Goal: Task Accomplishment & Management: Manage account settings

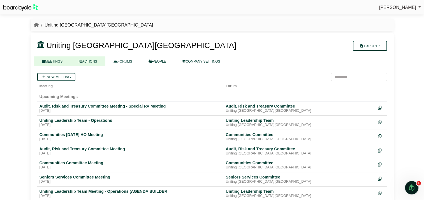
click at [92, 59] on link "ACTIONS" at bounding box center [88, 62] width 34 height 10
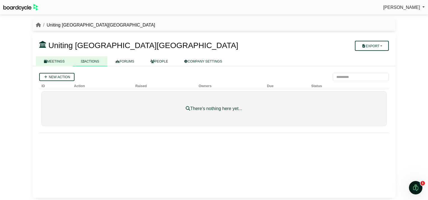
click at [49, 62] on link "MEETINGS" at bounding box center [54, 62] width 37 height 10
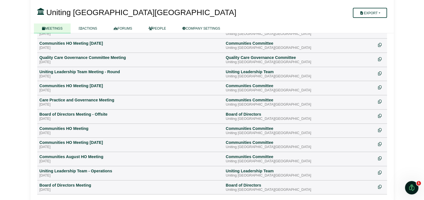
scroll to position [252, 0]
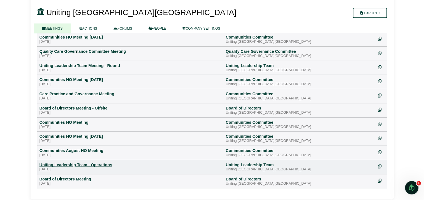
click at [98, 163] on div "Uniting Leadership Team - Operations" at bounding box center [130, 165] width 182 height 5
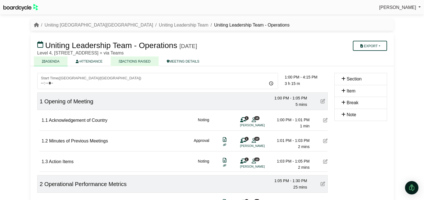
click at [137, 62] on link "ACTIONS RAISED" at bounding box center [135, 62] width 48 height 10
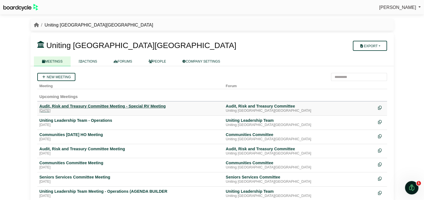
click at [127, 107] on div "Audit, Risk and Treasury Committee Meeting - Special RV Meeting" at bounding box center [130, 106] width 182 height 5
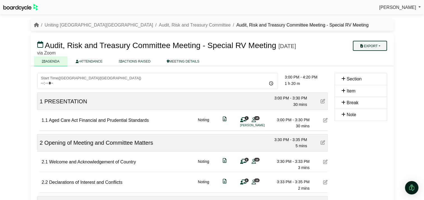
click at [368, 43] on button "Export" at bounding box center [369, 46] width 34 height 10
drag, startPoint x: 373, startPoint y: 63, endPoint x: 338, endPoint y: 64, distance: 35.3
click at [338, 55] on div "Audit, Risk and Treasury Committee Meeting - Special RV Meeting Monday, 22 Sept…" at bounding box center [211, 48] width 349 height 16
click at [370, 47] on button "Export" at bounding box center [369, 46] width 34 height 10
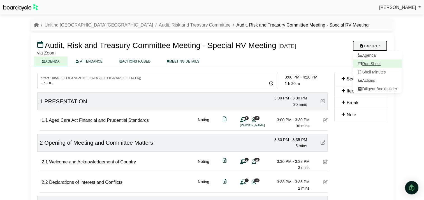
click at [366, 62] on link "Run Sheet" at bounding box center [376, 64] width 49 height 8
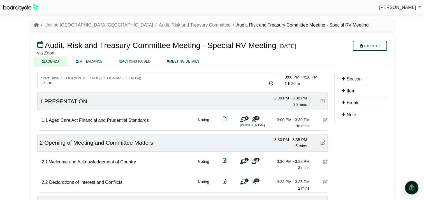
click at [412, 20] on div "Simone Ingersoll Sign Out Uniting NSW.ACT Audit, Risk and Treasury Committee Au…" at bounding box center [212, 100] width 424 height 200
click at [381, 45] on button "Export" at bounding box center [369, 46] width 34 height 10
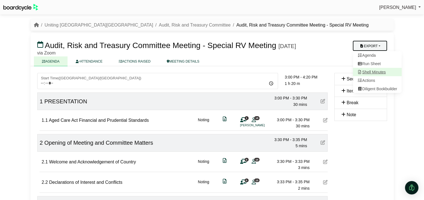
click at [371, 71] on link "Shell Minutes" at bounding box center [376, 72] width 49 height 8
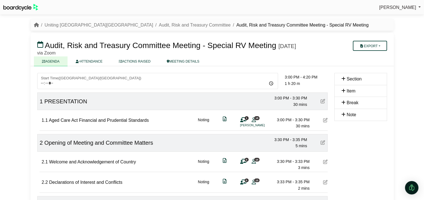
click at [419, 41] on div "Simone Ingersoll Sign Out Uniting NSW.ACT Audit, Risk and Treasury Committee Au…" at bounding box center [212, 100] width 424 height 200
click at [364, 47] on button "Export" at bounding box center [369, 46] width 34 height 10
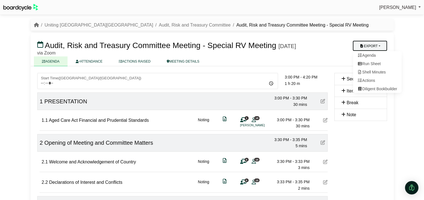
click at [312, 46] on h3 "Audit, Risk and Treasury Committee Meeting - Special RV Meeting Monday, 22 Sept…" at bounding box center [182, 45] width 297 height 11
click at [366, 47] on button "Export" at bounding box center [369, 46] width 34 height 10
click at [370, 64] on link "Run Sheet" at bounding box center [376, 64] width 49 height 8
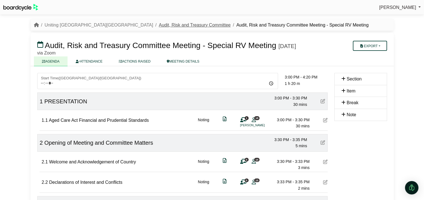
click at [159, 26] on link "Audit, Risk and Treasury Committee" at bounding box center [195, 25] width 72 height 5
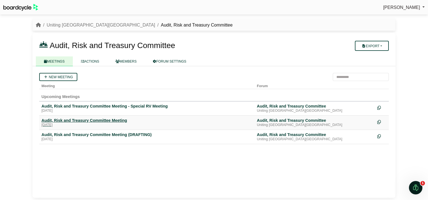
click at [95, 120] on div "Audit, Risk and Treasury Committee Meeting" at bounding box center [146, 120] width 211 height 5
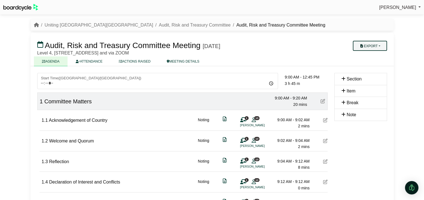
click at [373, 45] on button "Export" at bounding box center [369, 46] width 34 height 10
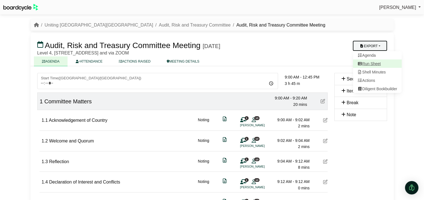
click at [374, 63] on link "Run Sheet" at bounding box center [376, 64] width 49 height 8
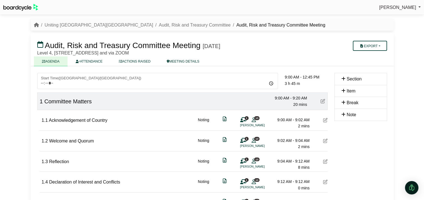
click at [416, 32] on div "Simone Ingersoll Sign Out Uniting NSW.ACT Audit, Risk and Treasury Committee Au…" at bounding box center [212, 100] width 424 height 200
click at [370, 46] on button "Export" at bounding box center [369, 46] width 34 height 10
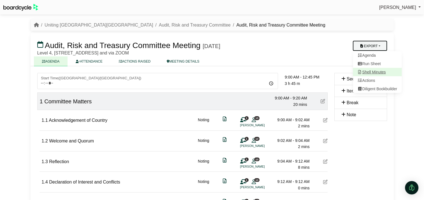
click at [380, 72] on link "Shell Minutes" at bounding box center [376, 72] width 49 height 8
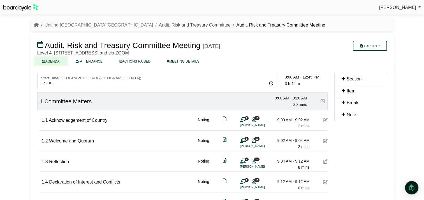
click at [159, 25] on link "Audit, Risk and Treasury Committee" at bounding box center [195, 25] width 72 height 5
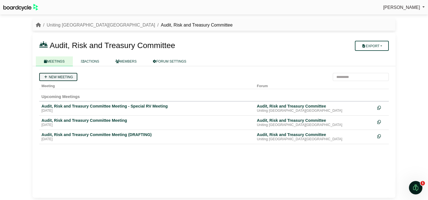
click at [61, 76] on link "New meeting" at bounding box center [58, 77] width 38 height 8
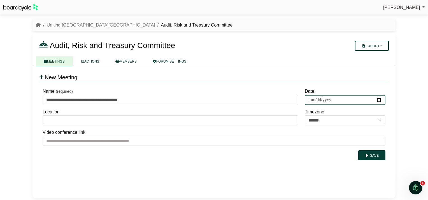
click at [378, 98] on input "Date" at bounding box center [345, 100] width 81 height 10
type input "**********"
click at [372, 154] on button "Save" at bounding box center [371, 156] width 27 height 10
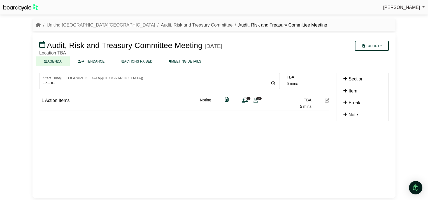
click at [161, 25] on link "Audit, Risk and Treasury Committee" at bounding box center [197, 25] width 72 height 5
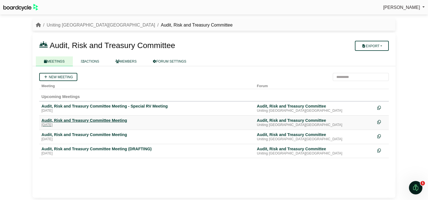
click at [96, 119] on div "Audit, Risk and Treasury Committee Meeting" at bounding box center [146, 120] width 211 height 5
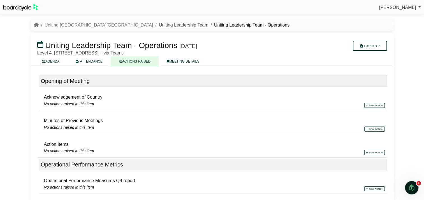
click at [159, 26] on link "Uniting Leadership Team" at bounding box center [184, 25] width 50 height 5
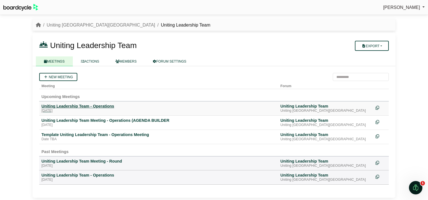
click at [78, 106] on div "Uniting Leadership Team - Operations" at bounding box center [158, 106] width 234 height 5
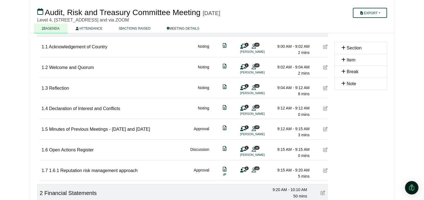
scroll to position [73, 0]
click at [368, 11] on button "Export" at bounding box center [369, 13] width 34 height 10
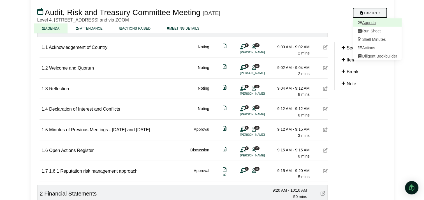
click at [367, 22] on link "Agenda" at bounding box center [376, 22] width 49 height 8
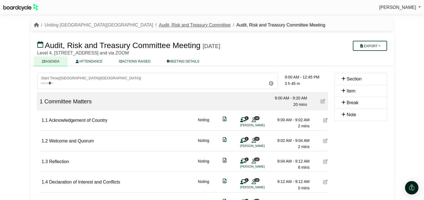
click at [159, 27] on link "Audit, Risk and Treasury Committee" at bounding box center [195, 25] width 72 height 5
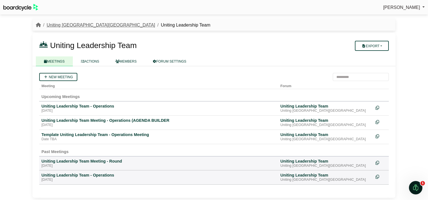
click at [63, 24] on link "Uniting [GEOGRAPHIC_DATA][GEOGRAPHIC_DATA]" at bounding box center [100, 25] width 108 height 5
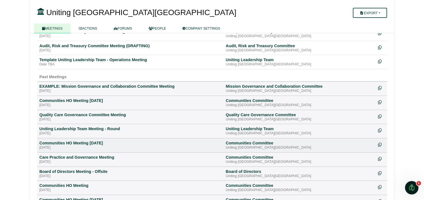
scroll to position [204, 0]
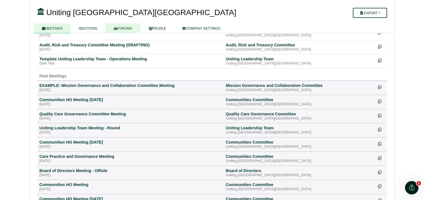
click at [125, 27] on link "FORUMS" at bounding box center [122, 29] width 35 height 10
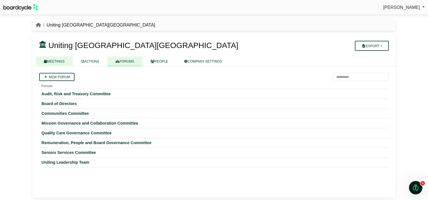
click at [52, 61] on link "MEETINGS" at bounding box center [54, 62] width 37 height 10
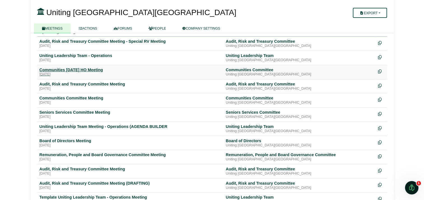
scroll to position [65, 0]
click at [88, 185] on div "Audit, Risk and Treasury Committee Meeting (DRAFTING)" at bounding box center [130, 183] width 182 height 5
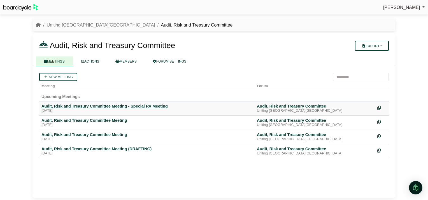
click at [97, 106] on div "Audit, Risk and Treasury Committee Meeting - Special RV Meeting" at bounding box center [146, 106] width 211 height 5
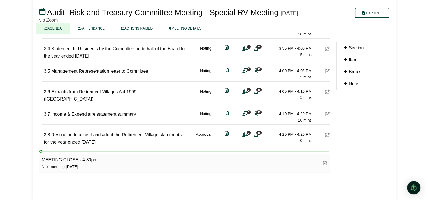
scroll to position [255, 0]
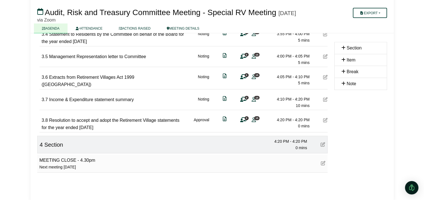
click at [323, 147] on icon at bounding box center [322, 144] width 4 height 4
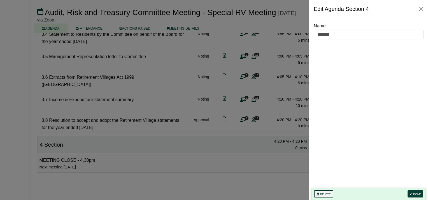
click at [323, 195] on button "Delete" at bounding box center [323, 194] width 19 height 7
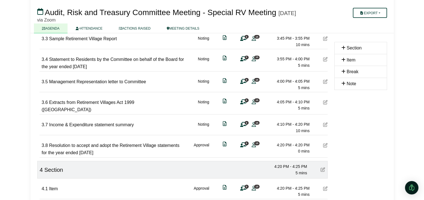
scroll to position [231, 0]
click at [327, 130] on div "***** Start Time ( Australia/Sydney ) 09:00 10:00 11:00 12:00 13:00 14:00 3:00 …" at bounding box center [182, 41] width 297 height 398
click at [322, 129] on div "3.7 Income & Expenditure statement summary Noting 0 15 4:10 PM - 4:20 PM 10 mins" at bounding box center [185, 123] width 286 height 19
click at [326, 127] on icon at bounding box center [325, 124] width 4 height 4
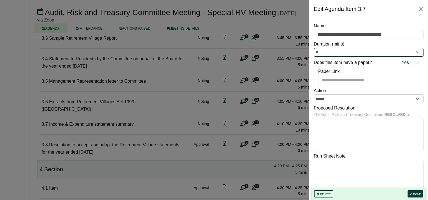
click at [352, 52] on input "**" at bounding box center [369, 52] width 110 height 9
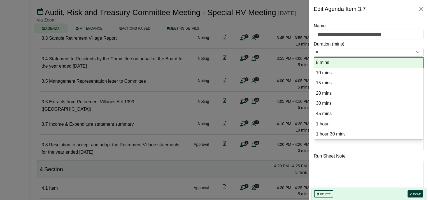
click at [347, 60] on option "5 mins" at bounding box center [368, 63] width 106 height 8
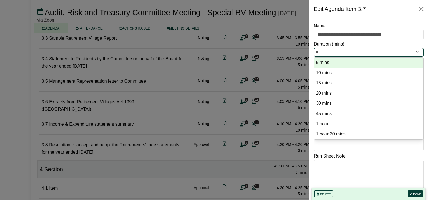
type input "*"
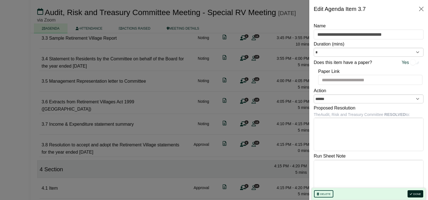
click at [416, 193] on button "Done" at bounding box center [415, 194] width 16 height 7
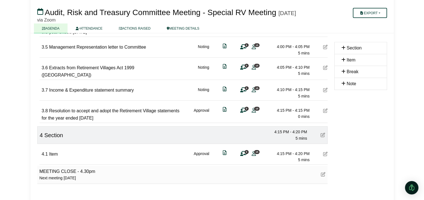
scroll to position [265, 0]
click at [323, 138] on icon at bounding box center [322, 135] width 4 height 4
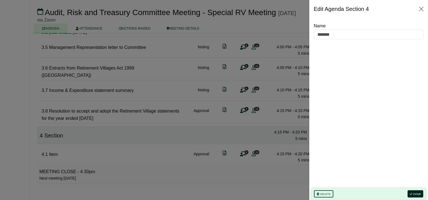
click at [419, 195] on button "Done" at bounding box center [415, 194] width 16 height 7
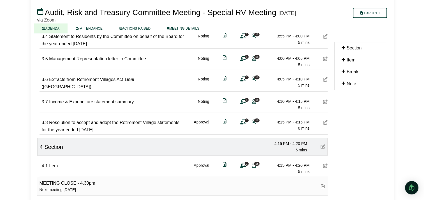
scroll to position [285, 0]
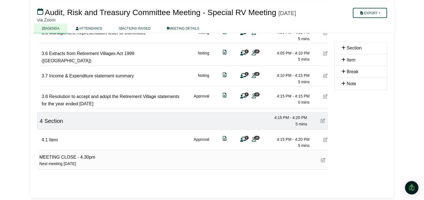
click at [322, 121] on icon at bounding box center [322, 121] width 4 height 4
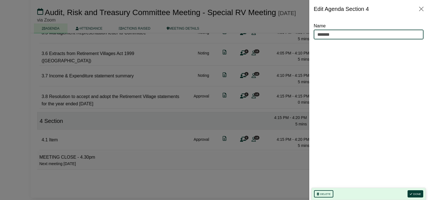
drag, startPoint x: 338, startPoint y: 36, endPoint x: 291, endPoint y: 32, distance: 47.2
type input "**********"
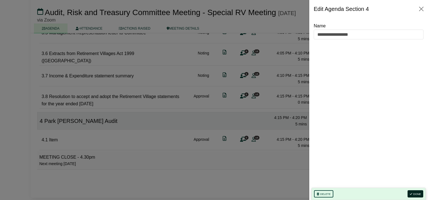
click at [417, 193] on button "Done" at bounding box center [415, 194] width 16 height 7
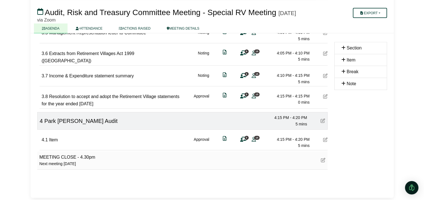
click at [324, 141] on icon at bounding box center [325, 140] width 4 height 4
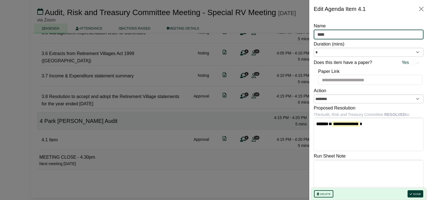
drag, startPoint x: 337, startPoint y: 35, endPoint x: 300, endPoint y: 35, distance: 37.8
type input "**********"
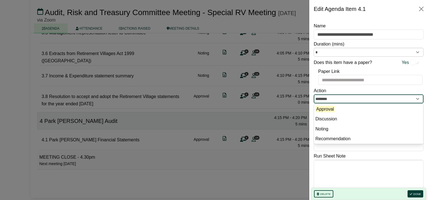
click at [348, 99] on input "********" at bounding box center [369, 99] width 110 height 9
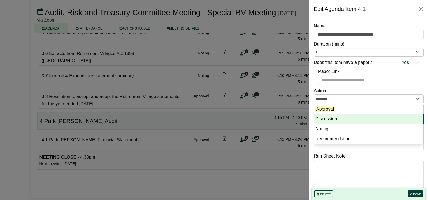
click at [333, 116] on li "Discussion" at bounding box center [368, 119] width 109 height 10
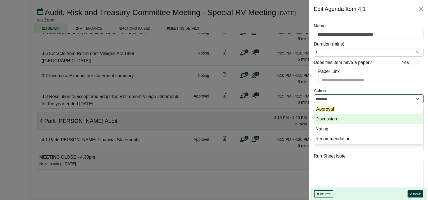
type input "**********"
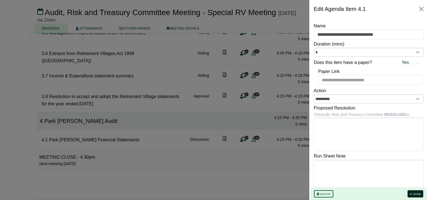
click at [420, 193] on button "Done" at bounding box center [415, 194] width 16 height 7
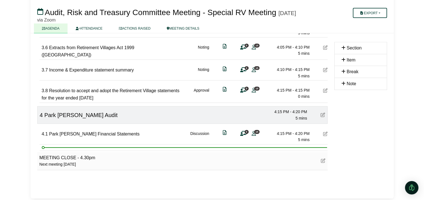
scroll to position [299, 0]
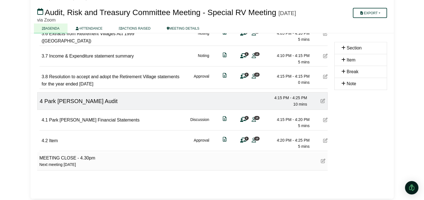
click at [324, 143] on icon at bounding box center [325, 141] width 4 height 4
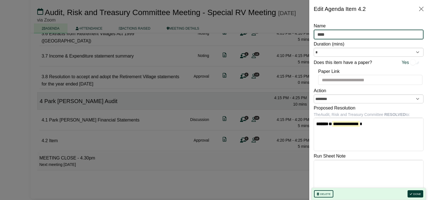
drag, startPoint x: 335, startPoint y: 35, endPoint x: 296, endPoint y: 32, distance: 38.5
type input "**********"
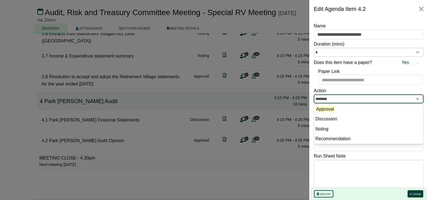
click at [373, 100] on input "********" at bounding box center [369, 99] width 110 height 9
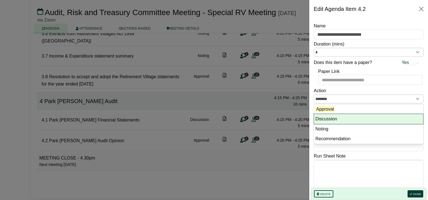
click at [350, 120] on li "Discussion" at bounding box center [368, 119] width 109 height 10
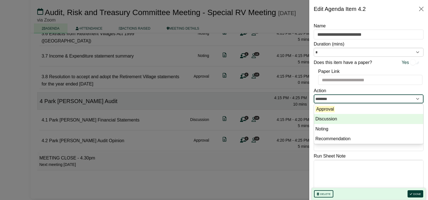
type input "**********"
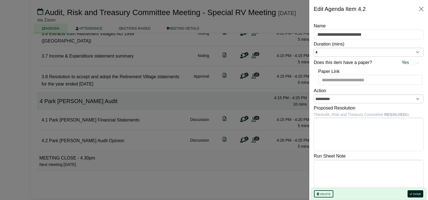
click at [413, 193] on button "Done" at bounding box center [415, 194] width 16 height 7
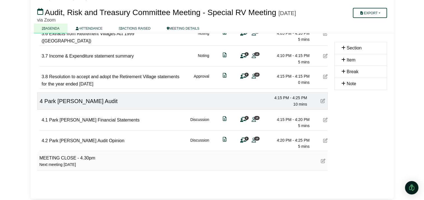
click at [325, 122] on icon at bounding box center [325, 120] width 4 height 4
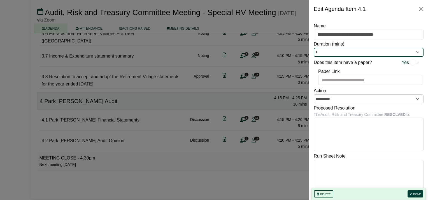
click at [414, 51] on input "*" at bounding box center [369, 52] width 110 height 9
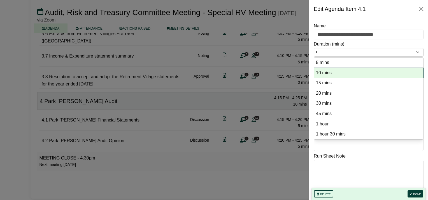
click at [352, 74] on option "10 mins" at bounding box center [368, 73] width 106 height 8
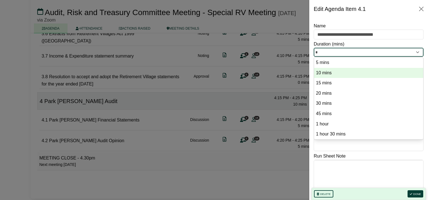
type input "**"
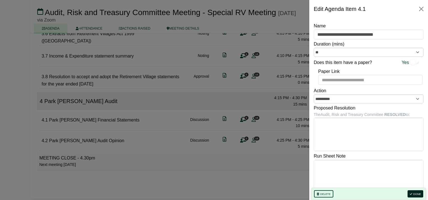
click at [415, 195] on button "Done" at bounding box center [415, 194] width 16 height 7
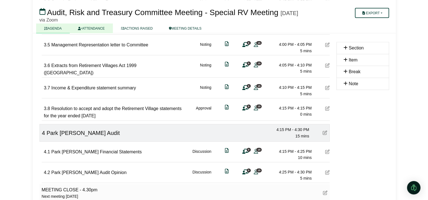
scroll to position [306, 0]
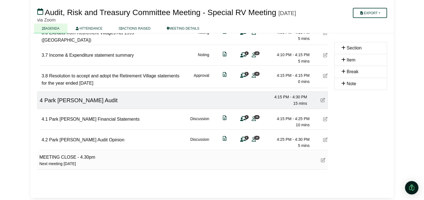
click at [243, 119] on icon at bounding box center [243, 119] width 6 height 0
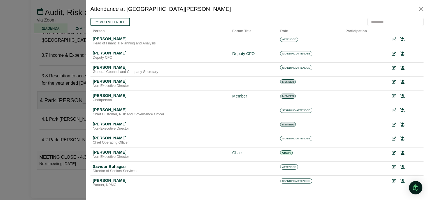
scroll to position [0, 0]
click at [112, 21] on link "Add attendee" at bounding box center [109, 22] width 39 height 8
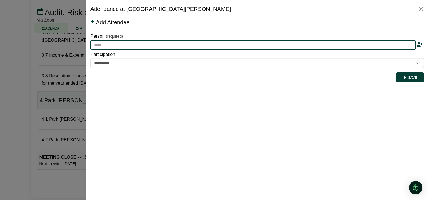
click at [158, 46] on input "text" at bounding box center [252, 45] width 325 height 10
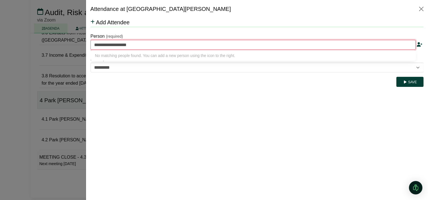
type input "**********"
click at [419, 45] on icon at bounding box center [419, 44] width 6 height 4
click at [401, 83] on button "Save" at bounding box center [409, 82] width 27 height 10
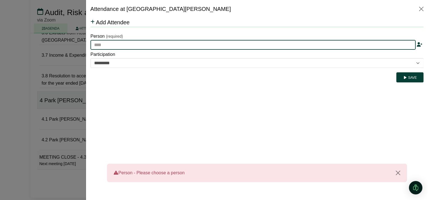
click at [141, 44] on input "text" at bounding box center [252, 45] width 325 height 10
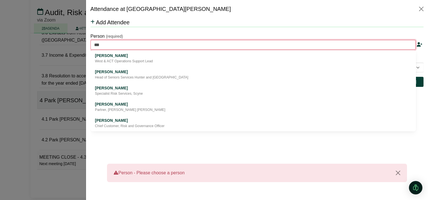
type input "****"
type input "**********"
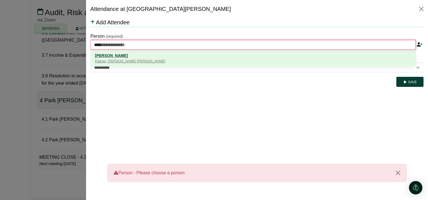
click at [151, 57] on div "Martin Le Marchant" at bounding box center [253, 56] width 316 height 6
type input "**********"
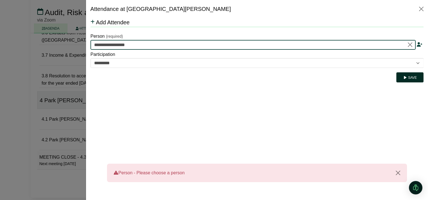
type input "**********"
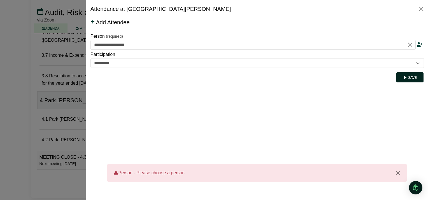
click at [407, 77] on button "Save" at bounding box center [409, 78] width 27 height 10
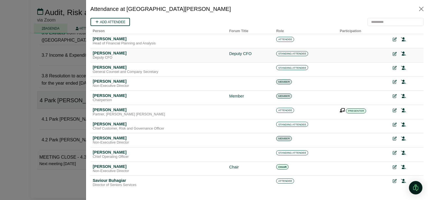
click at [392, 53] on icon at bounding box center [394, 54] width 4 height 4
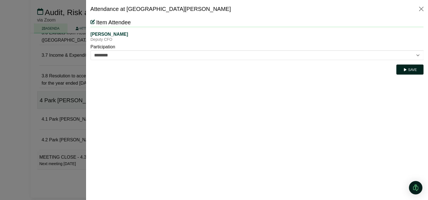
click at [405, 71] on icon "submit" at bounding box center [405, 69] width 4 height 3
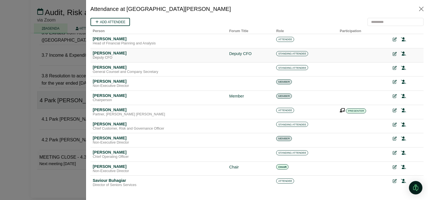
click at [392, 52] on icon at bounding box center [394, 54] width 4 height 4
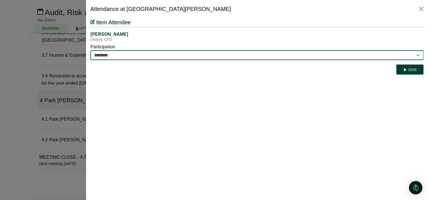
click at [363, 53] on select "********* ********" at bounding box center [256, 55] width 333 height 10
select select "*********"
click at [90, 50] on select "********* ********" at bounding box center [256, 55] width 333 height 10
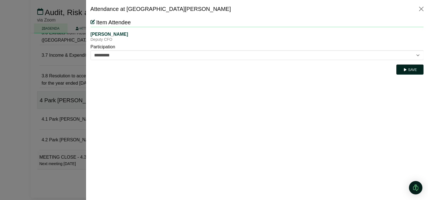
click at [410, 73] on button "Save" at bounding box center [409, 70] width 27 height 10
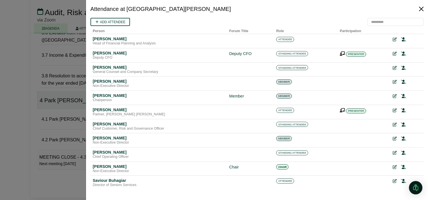
click at [420, 8] on button "Close" at bounding box center [421, 8] width 9 height 9
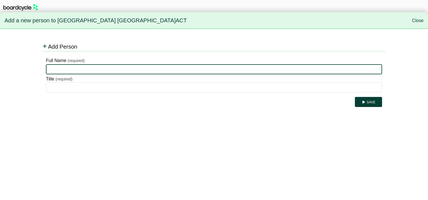
click at [57, 70] on input "Full Name" at bounding box center [214, 69] width 336 height 10
type input "**********"
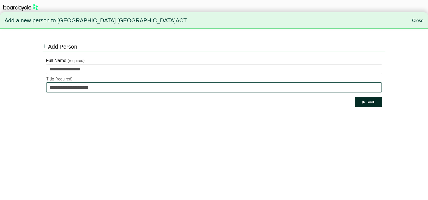
type input "**********"
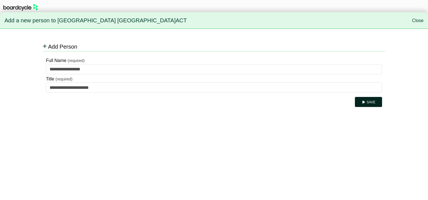
click at [370, 104] on button "Save" at bounding box center [368, 102] width 27 height 10
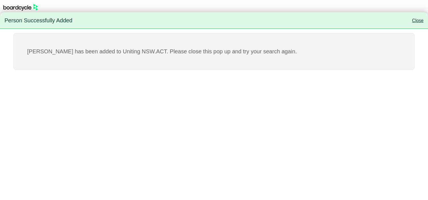
click at [417, 19] on link "Close" at bounding box center [417, 20] width 11 height 5
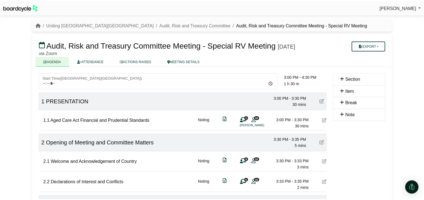
scroll to position [309, 0]
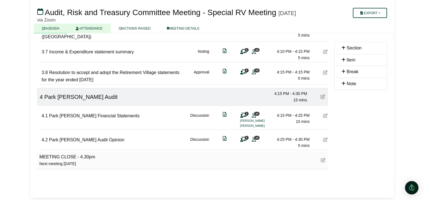
click at [91, 33] on link "ATTENDANCE" at bounding box center [88, 29] width 43 height 10
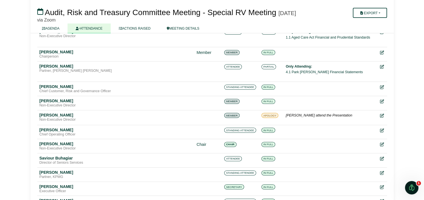
scroll to position [158, 0]
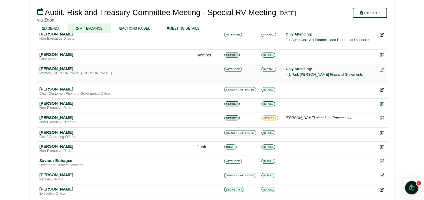
click at [380, 72] on icon at bounding box center [381, 70] width 4 height 4
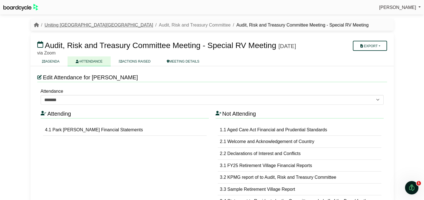
click at [51, 24] on link "Uniting [GEOGRAPHIC_DATA][GEOGRAPHIC_DATA]" at bounding box center [99, 25] width 108 height 5
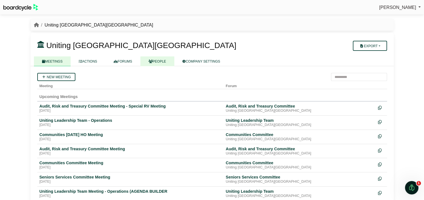
click at [161, 60] on link "PEOPLE" at bounding box center [157, 62] width 34 height 10
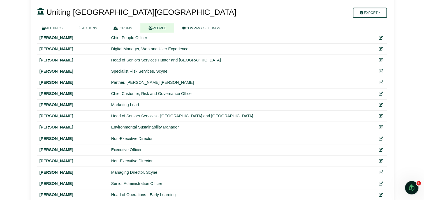
scroll to position [920, 0]
click at [381, 81] on icon at bounding box center [380, 83] width 4 height 4
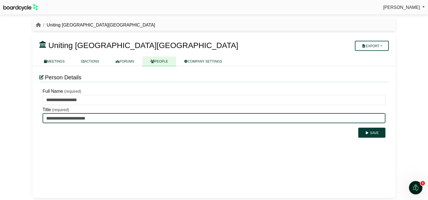
drag, startPoint x: 59, startPoint y: 117, endPoint x: 3, endPoint y: 115, distance: 56.6
click at [3, 115] on div "Simone Ingersoll Sign Out Uniting NSW.ACT Uniting NSW.ACT" at bounding box center [214, 100] width 428 height 200
type input "**********"
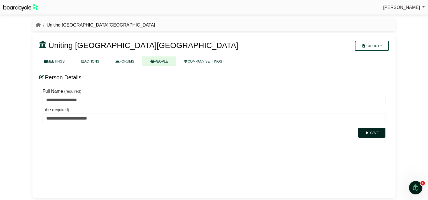
click at [365, 133] on button "Save" at bounding box center [371, 133] width 27 height 10
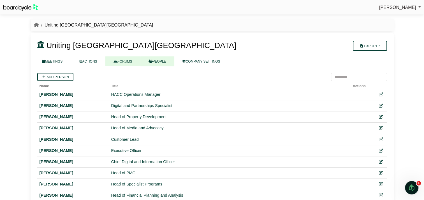
click at [119, 62] on link "FORUMS" at bounding box center [122, 62] width 35 height 10
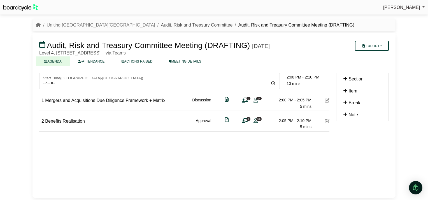
click at [161, 26] on link "Audit, Risk and Treasury Committee" at bounding box center [197, 25] width 72 height 5
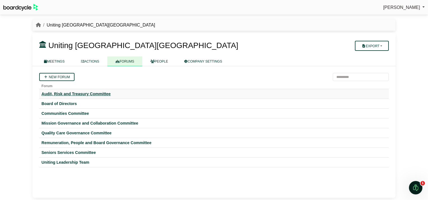
click at [85, 93] on div "Audit, Risk and Treasury Committee" at bounding box center [213, 94] width 345 height 5
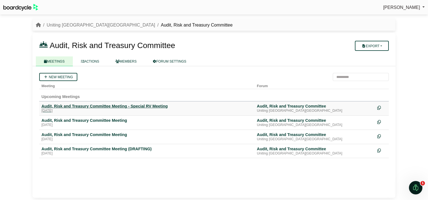
click at [121, 106] on div "Audit, Risk and Treasury Committee Meeting - Special RV Meeting" at bounding box center [146, 106] width 211 height 5
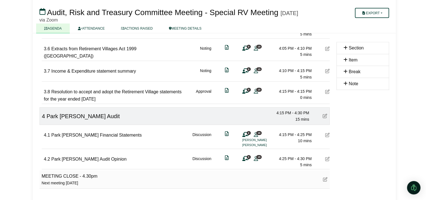
scroll to position [309, 0]
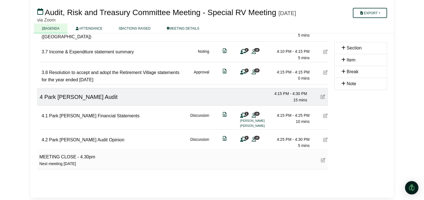
click at [244, 139] on span "0" at bounding box center [246, 138] width 4 height 4
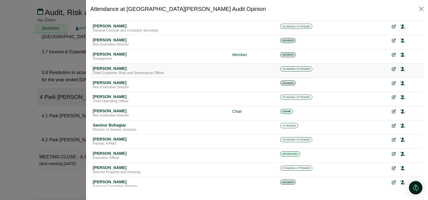
scroll to position [42, 0]
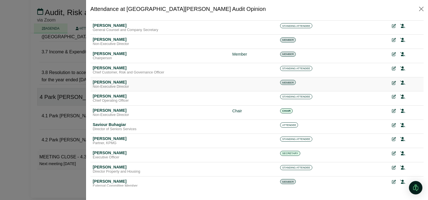
click at [391, 81] on icon at bounding box center [393, 83] width 4 height 4
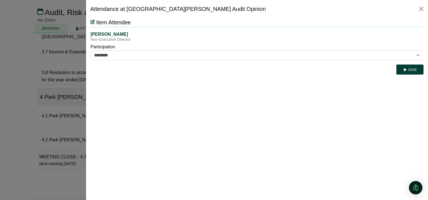
scroll to position [0, 0]
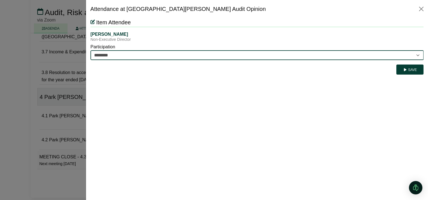
click at [352, 55] on select "********* ********" at bounding box center [256, 55] width 333 height 10
select select "*********"
click at [90, 50] on select "********* ********" at bounding box center [256, 55] width 333 height 10
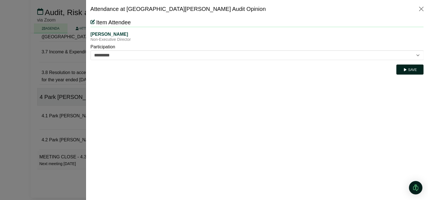
click at [412, 69] on button "Save" at bounding box center [409, 70] width 27 height 10
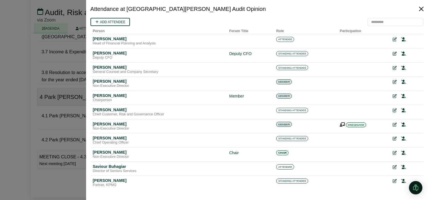
click at [420, 9] on button "Close" at bounding box center [421, 8] width 9 height 9
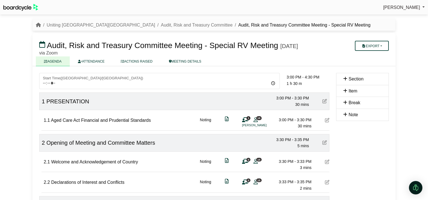
scroll to position [309, 0]
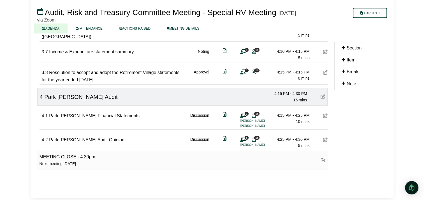
click at [324, 117] on icon at bounding box center [325, 116] width 4 height 4
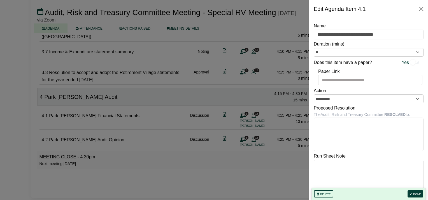
click at [252, 160] on div at bounding box center [214, 100] width 428 height 200
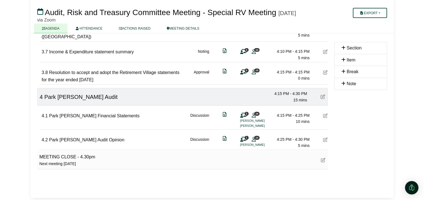
click at [243, 116] on icon at bounding box center [243, 116] width 6 height 0
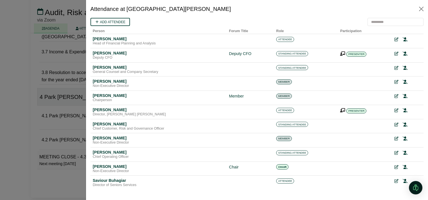
scroll to position [0, 0]
click at [392, 53] on icon at bounding box center [394, 54] width 4 height 4
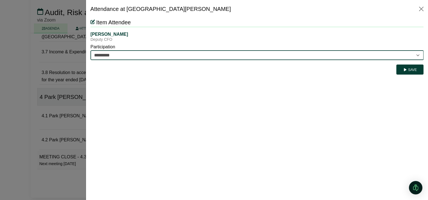
click at [291, 56] on select "********* ********" at bounding box center [256, 55] width 333 height 10
select select "********"
click at [90, 50] on select "********* ********" at bounding box center [256, 55] width 333 height 10
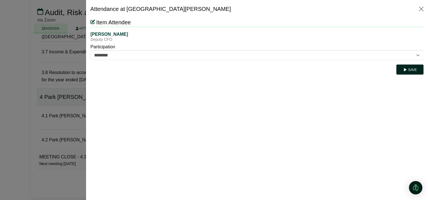
click at [410, 69] on button "Save" at bounding box center [409, 70] width 27 height 10
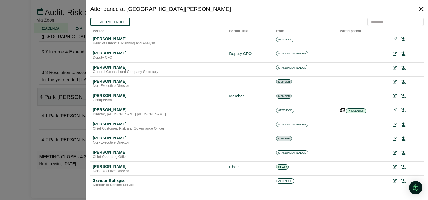
click at [420, 6] on button "Close" at bounding box center [421, 8] width 9 height 9
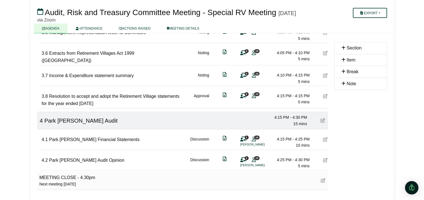
scroll to position [279, 0]
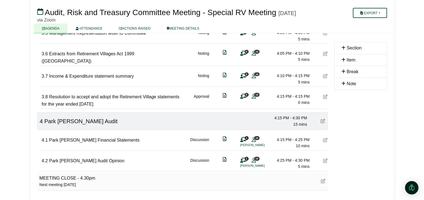
click at [323, 78] on icon at bounding box center [325, 76] width 4 height 4
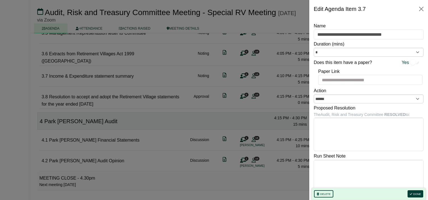
click at [166, 84] on div at bounding box center [214, 100] width 428 height 200
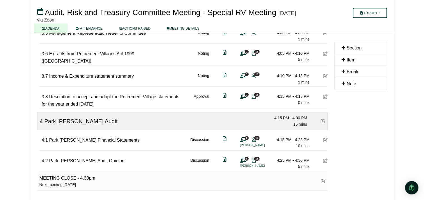
click at [326, 56] on icon at bounding box center [325, 54] width 4 height 4
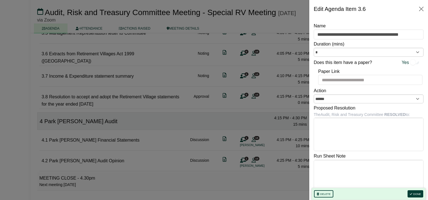
click at [165, 66] on div at bounding box center [214, 100] width 428 height 200
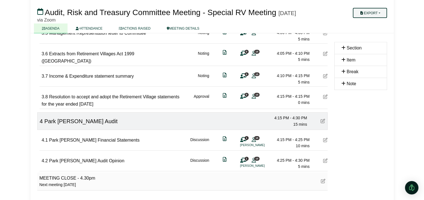
click at [369, 14] on button "Export" at bounding box center [369, 13] width 34 height 10
click at [384, 38] on link "Shell Minutes" at bounding box center [376, 39] width 49 height 8
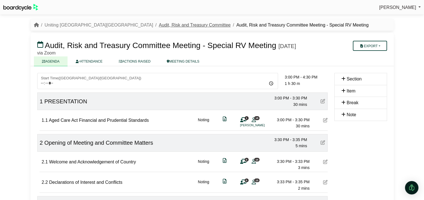
click at [159, 24] on link "Audit, Risk and Treasury Committee" at bounding box center [195, 25] width 72 height 5
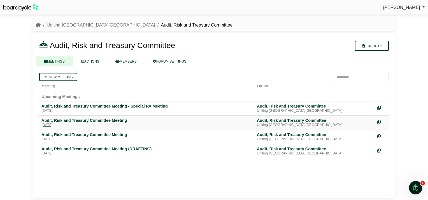
click at [108, 119] on div "Audit, Risk and Treasury Committee Meeting" at bounding box center [146, 120] width 211 height 5
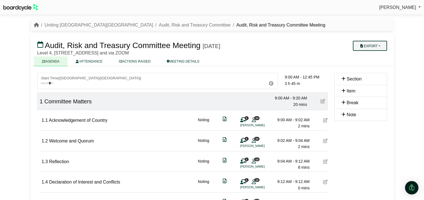
click at [373, 46] on button "Export" at bounding box center [369, 46] width 34 height 10
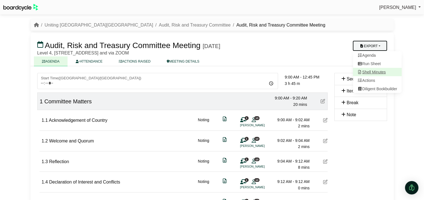
click at [373, 73] on link "Shell Minutes" at bounding box center [376, 72] width 49 height 8
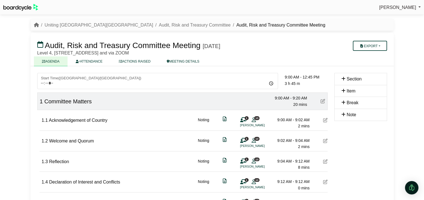
click at [251, 59] on ul "AGENDA ATTENDANCE ACTIONS RAISED MEETING DETAILS" at bounding box center [212, 62] width 356 height 10
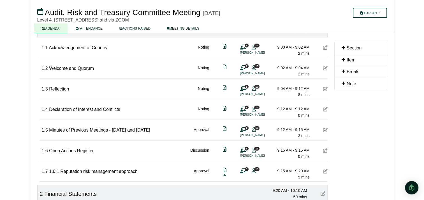
scroll to position [83, 0]
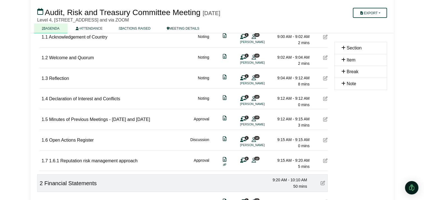
click at [323, 163] on icon at bounding box center [325, 161] width 4 height 4
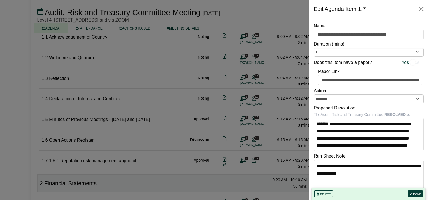
click at [153, 161] on div at bounding box center [214, 100] width 428 height 200
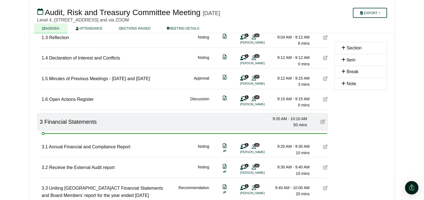
scroll to position [127, 0]
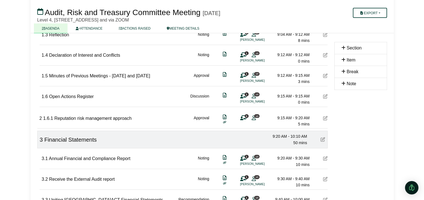
click at [68, 107] on div at bounding box center [185, 106] width 286 height 1
click at [55, 110] on div "2 1.6.1 Reputation risk management approach Approval 0 13 9:15 AM - 9:20 AM 5 m…" at bounding box center [183, 117] width 288 height 19
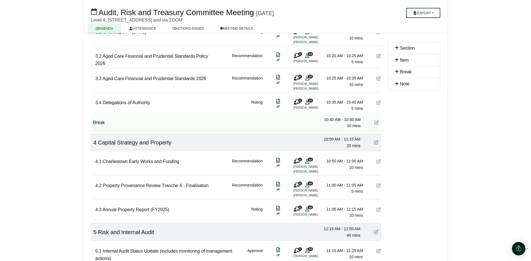
scroll to position [385, 0]
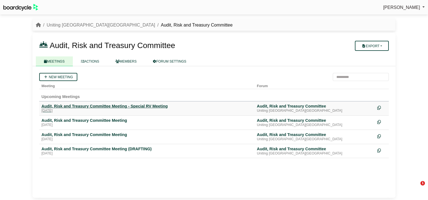
click at [105, 104] on div "Audit, Risk and Treasury Committee Meeting - Special RV Meeting" at bounding box center [146, 106] width 211 height 5
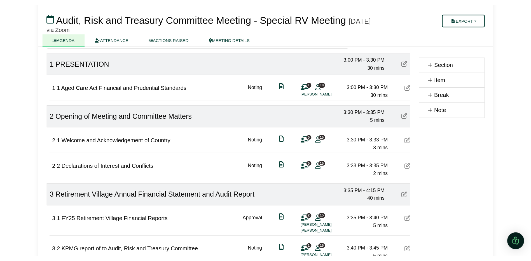
scroll to position [54, 0]
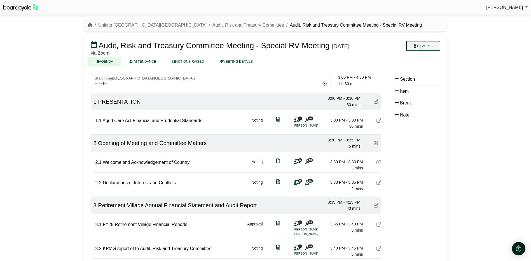
click at [429, 44] on button "Export" at bounding box center [423, 46] width 34 height 10
click at [428, 54] on link "Agenda" at bounding box center [430, 56] width 49 height 8
